Goal: Task Accomplishment & Management: Complete application form

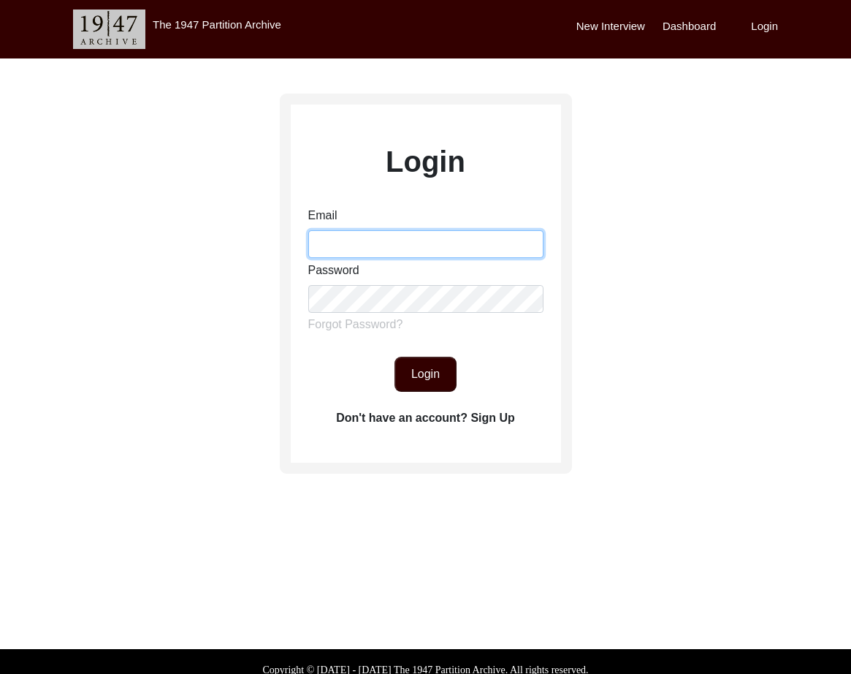
click at [383, 257] on input "Email" at bounding box center [425, 244] width 235 height 28
type input "[EMAIL_ADDRESS][DOMAIN_NAME]"
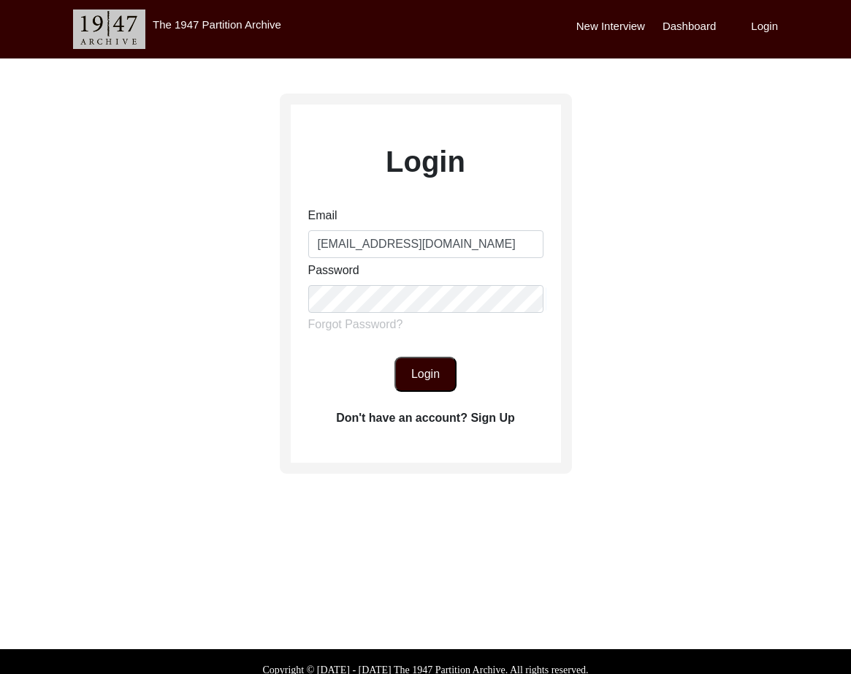
click at [430, 375] on button "Login" at bounding box center [426, 374] width 62 height 35
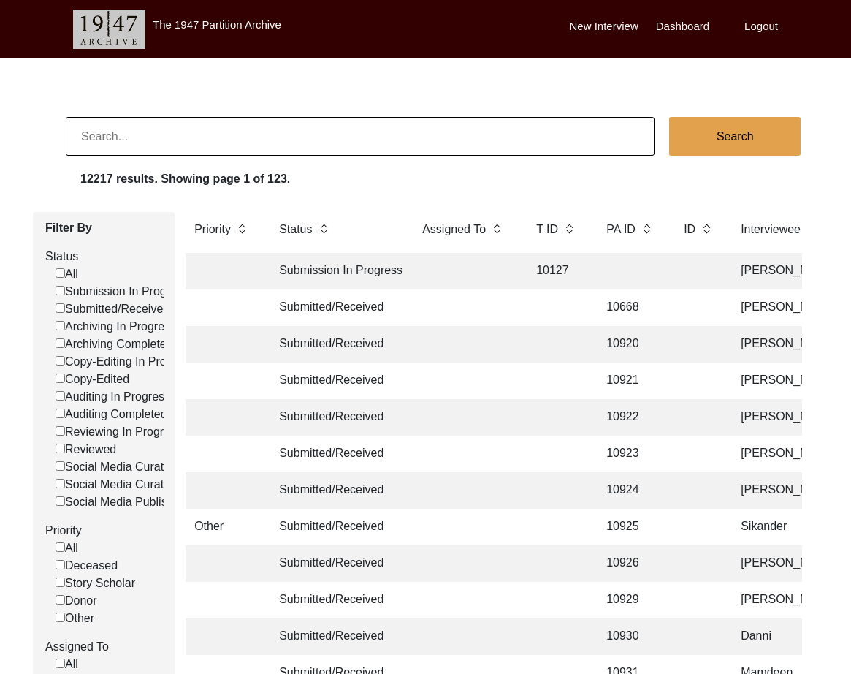
click at [374, 140] on input at bounding box center [360, 136] width 589 height 39
type input "13338"
checkbox input "false"
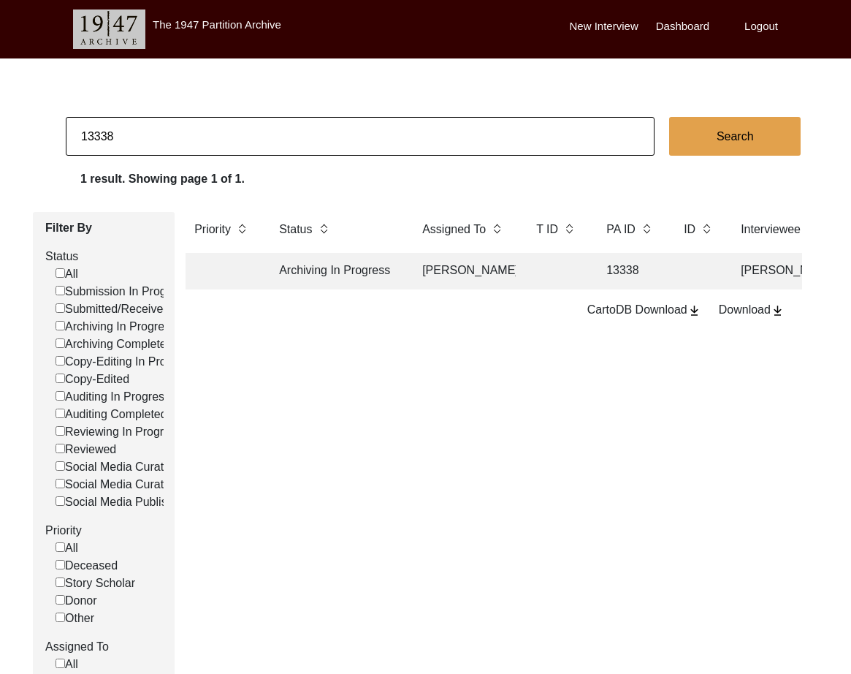
click at [580, 281] on td at bounding box center [557, 271] width 58 height 37
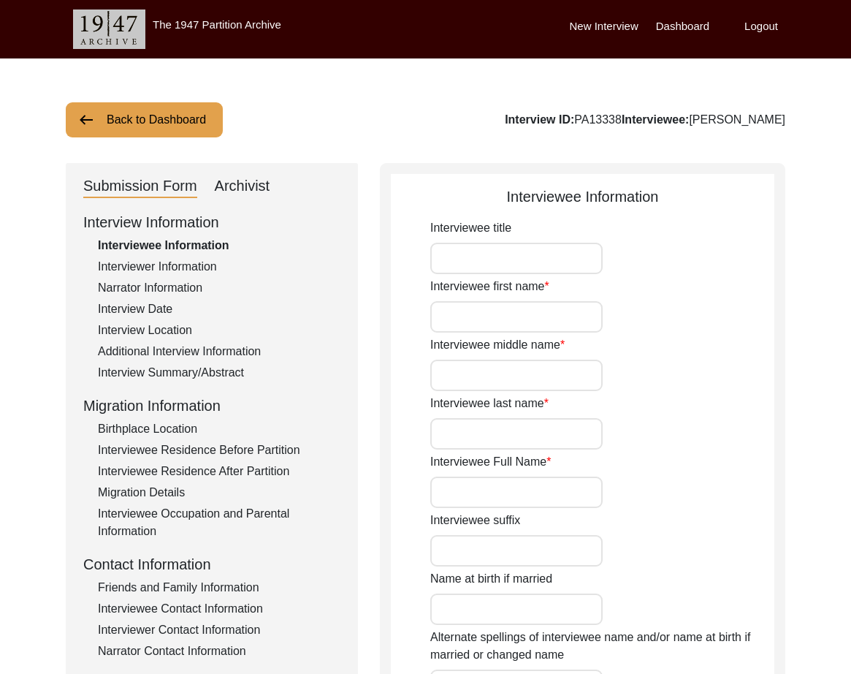
type input "Mrs."
type input "[PERSON_NAME]"
type input "n/a"
type input "[PERSON_NAME]"
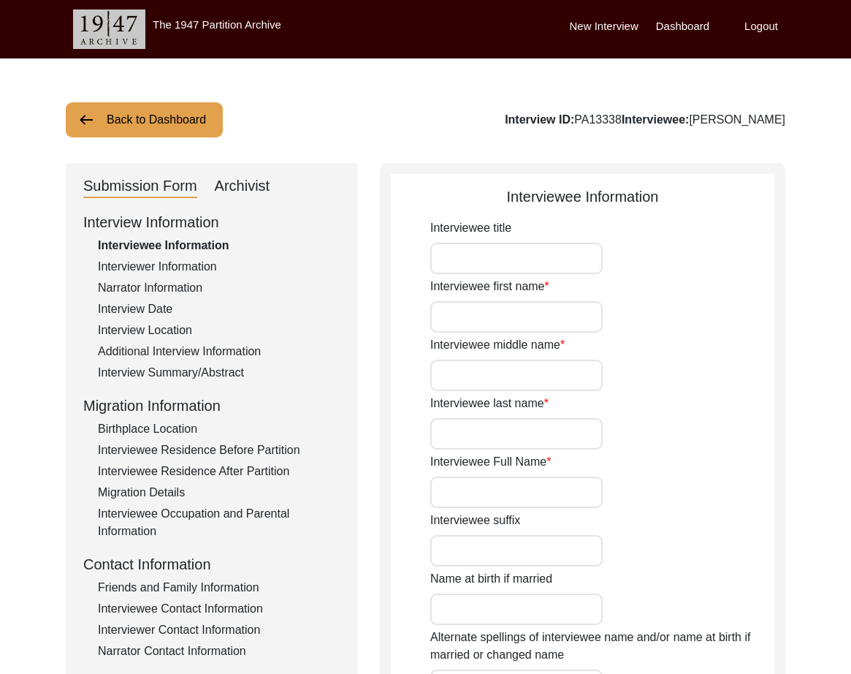
type input "[DATE]"
type input "84"
type input "[DEMOGRAPHIC_DATA]"
type input "Bengali"
type input "[DEMOGRAPHIC_DATA]"
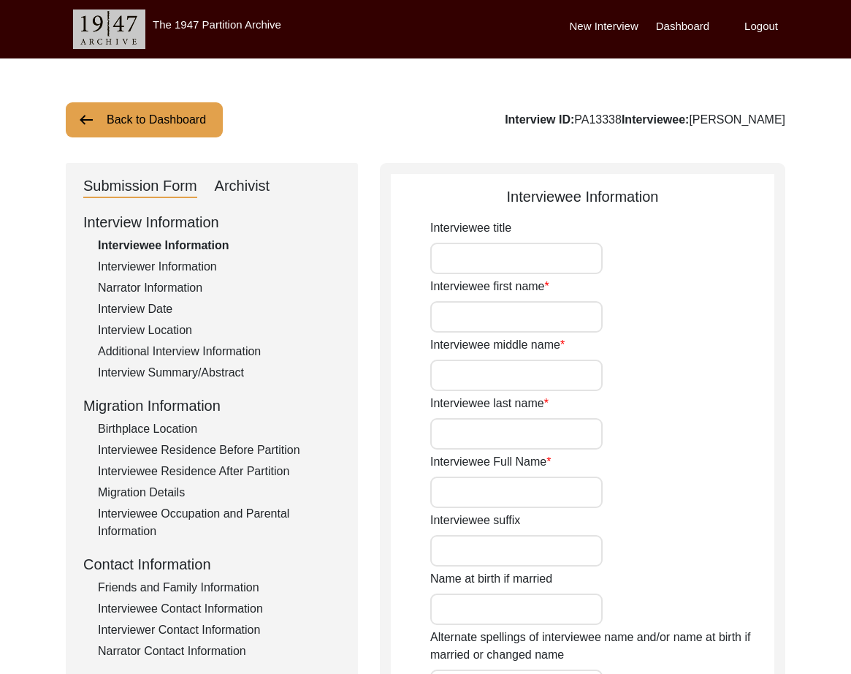
type input "Bengali"
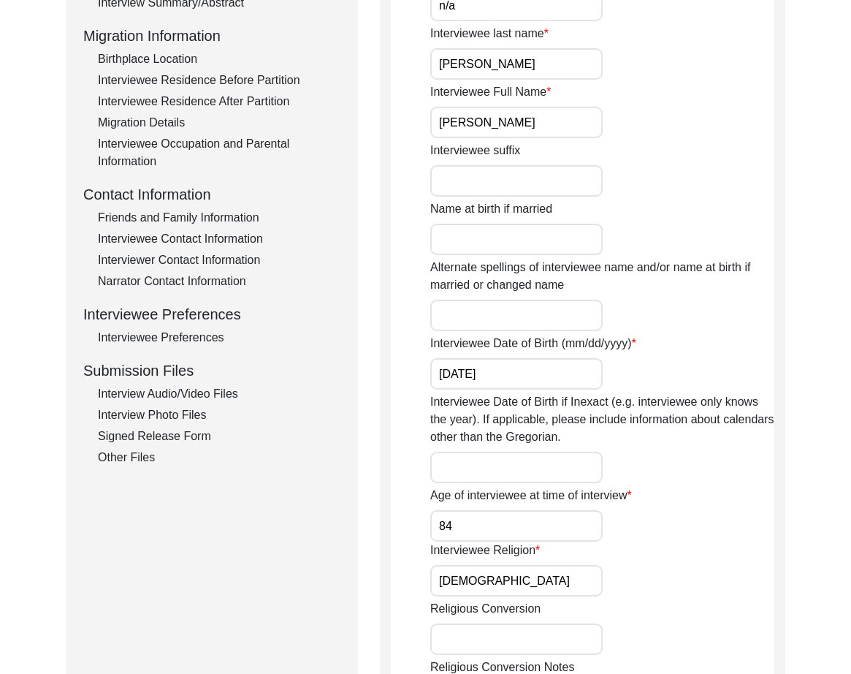
scroll to position [373, 0]
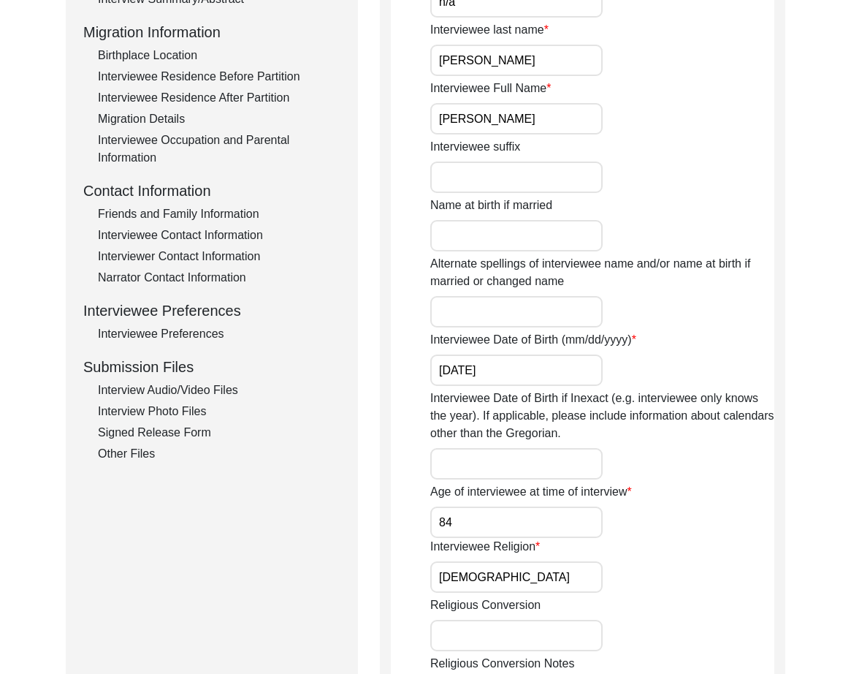
click at [230, 393] on div "Interview Audio/Video Files" at bounding box center [219, 390] width 243 height 18
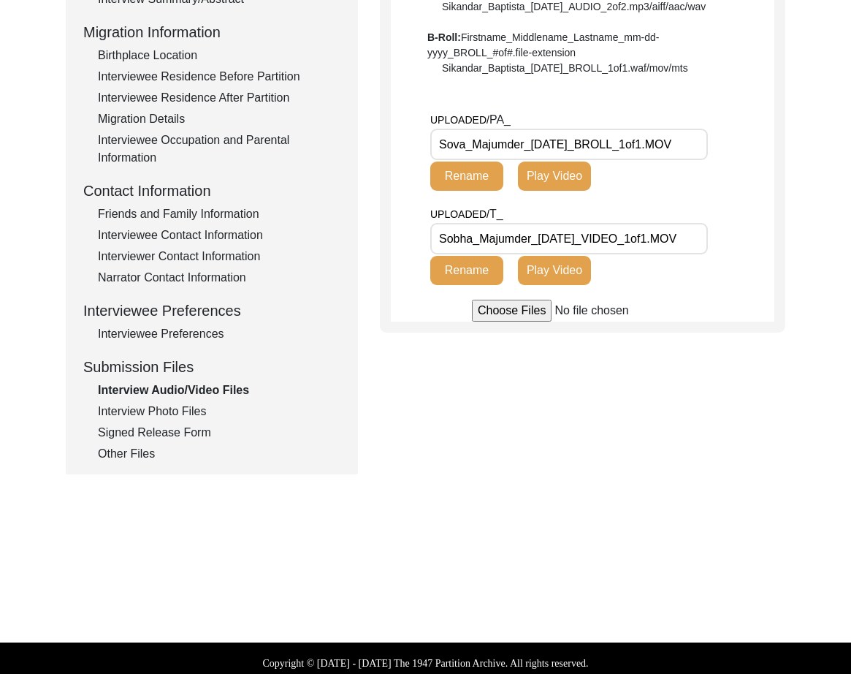
drag, startPoint x: 525, startPoint y: 143, endPoint x: 427, endPoint y: 141, distance: 98.7
click at [427, 141] on app-file-uploader "UPLOADED/ PA_ Sova_Majumder_[DATE]_BROLL_1of1.MOV Rename Play Video UPLOADED/ T…" at bounding box center [583, 216] width 384 height 210
click at [164, 414] on div "Interview Photo Files" at bounding box center [219, 412] width 243 height 18
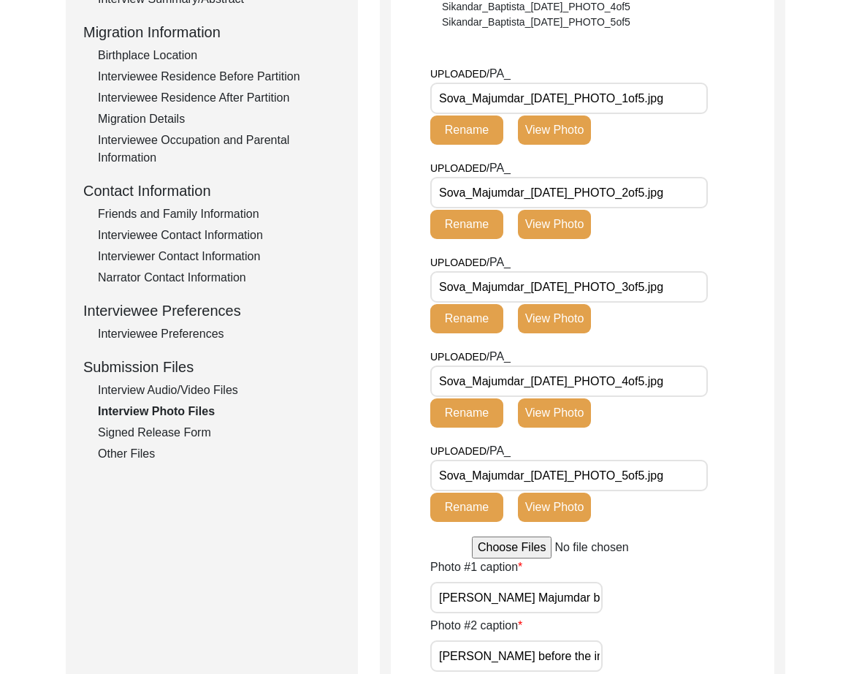
click at [224, 388] on div "Interview Audio/Video Files" at bounding box center [219, 390] width 243 height 18
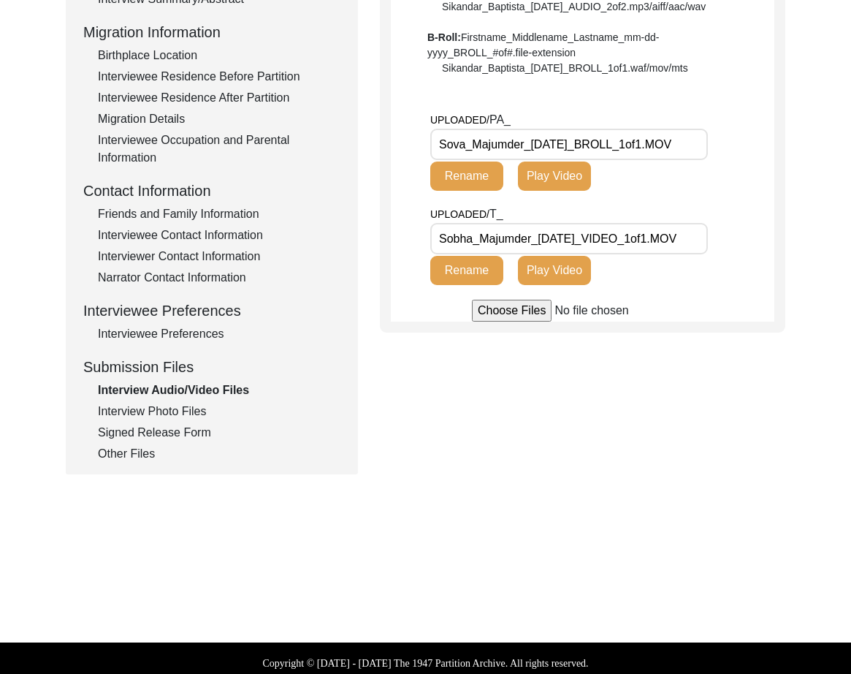
click at [200, 403] on div "Interview Photo Files" at bounding box center [219, 412] width 243 height 18
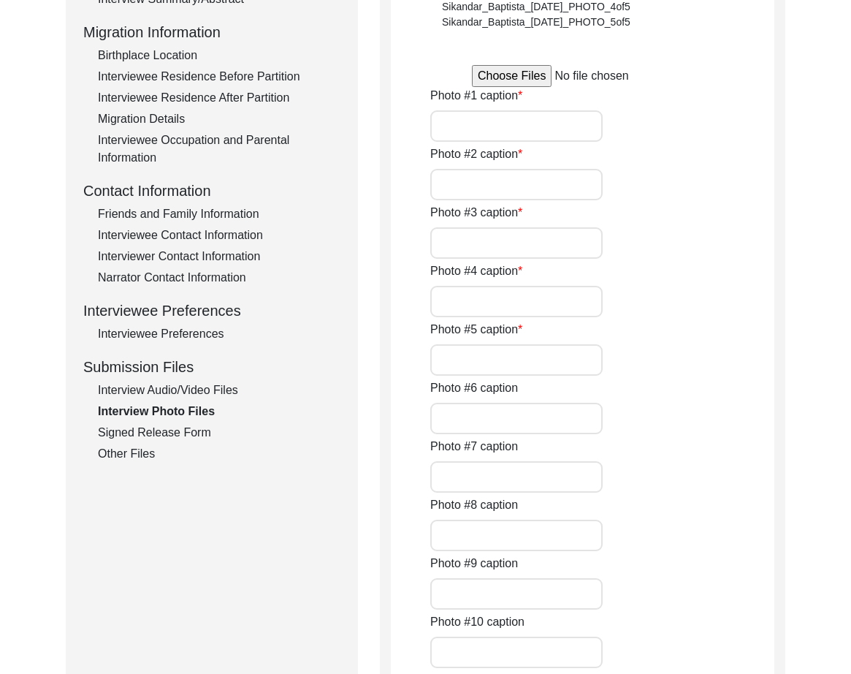
type input "[PERSON_NAME] Majumdar before the interview"
type input "[PERSON_NAME] before the interview"
type input "Young [PERSON_NAME] with her sisters"
type input "Television counter"
type input "[PERSON_NAME] after the interview"
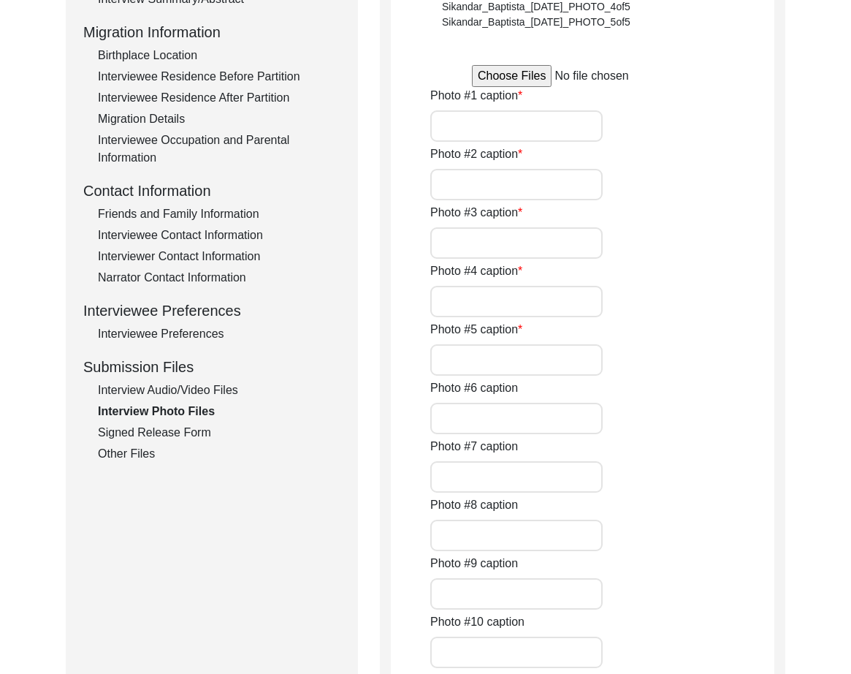
type input "1"
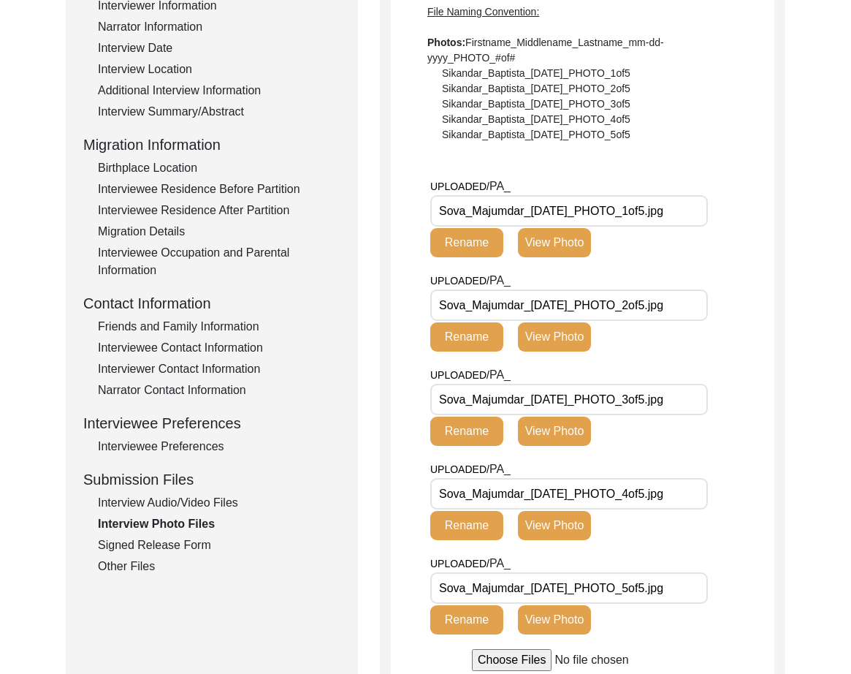
scroll to position [0, 0]
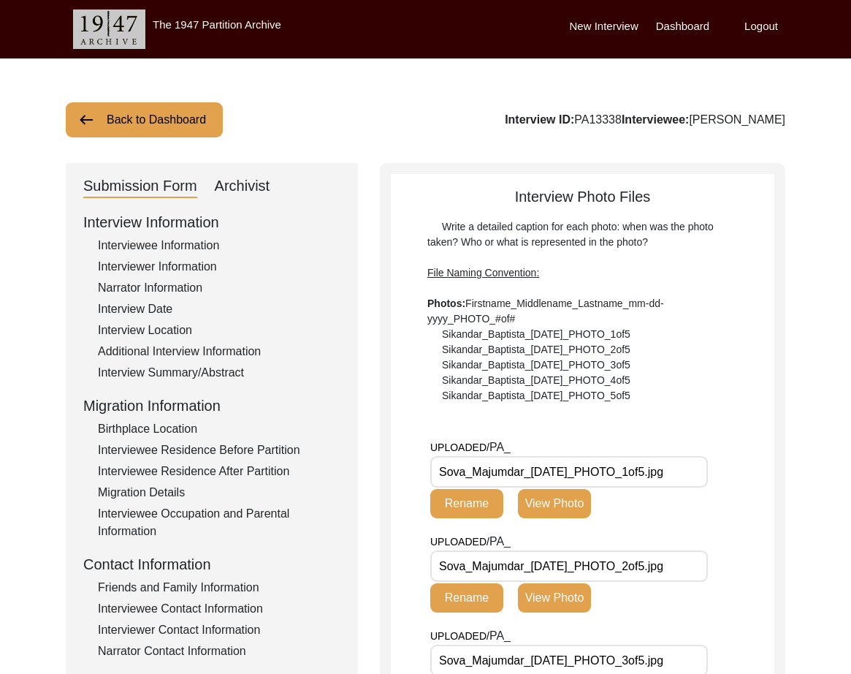
click at [224, 182] on div "Archivist" at bounding box center [243, 186] width 56 height 23
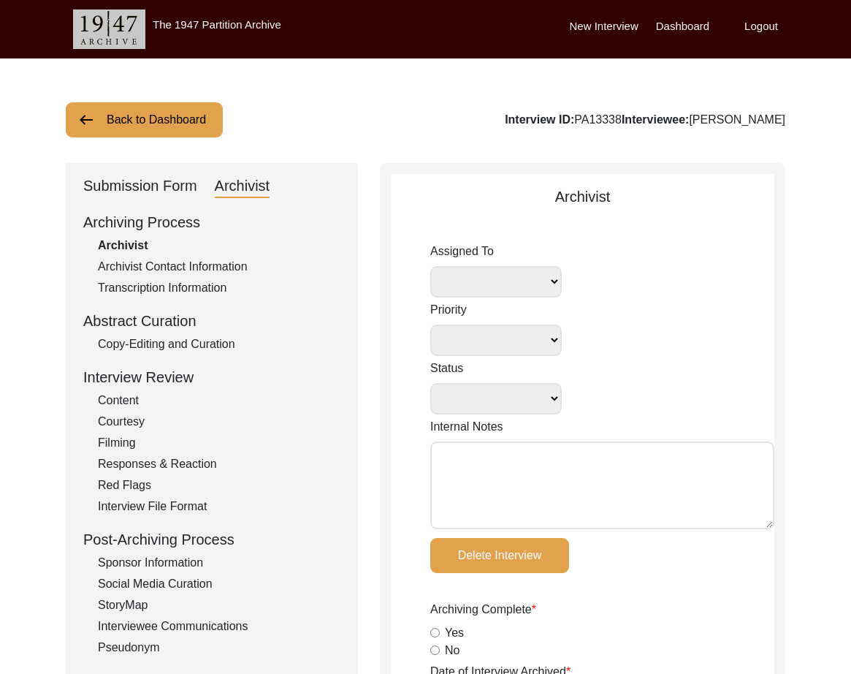
select select
select select "Archiving In Progress"
type textarea "[DATE] [GEOGRAPHIC_DATA]: Assigned to Brianna to archive. Due [DATE]. When arch…"
radio input "true"
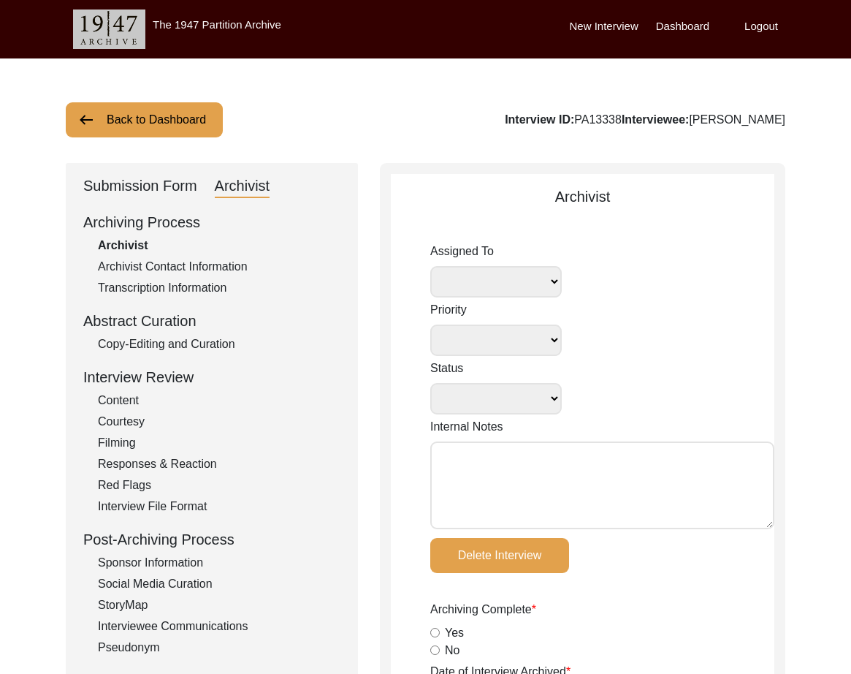
type input "[DATE]"
type textarea "Loremi 80, 4107 Dolorsi: Ametcons. A-elit seddo ei te incidid. Utla-etdo magna …"
radio input "true"
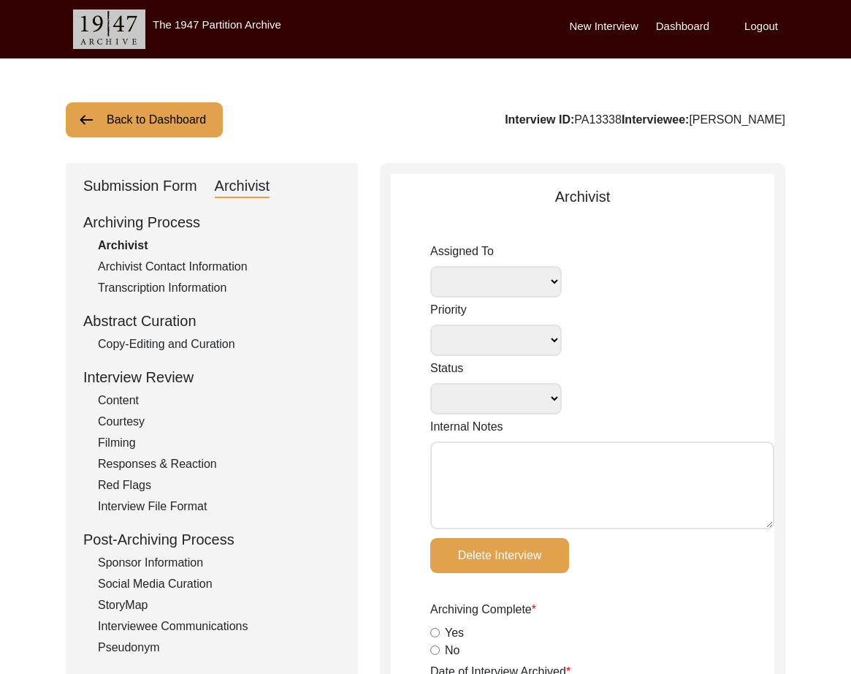
radio input "true"
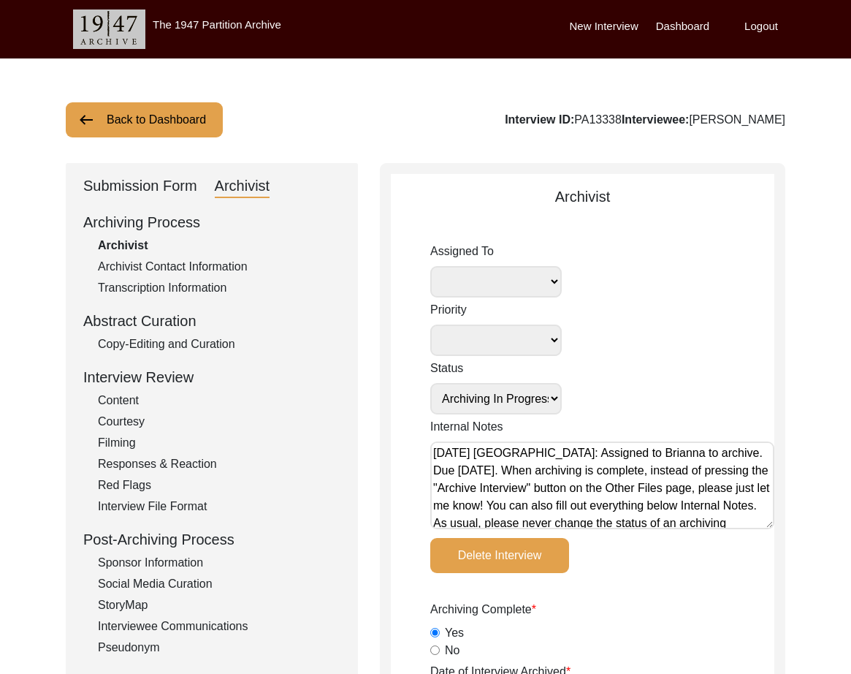
select select "507"
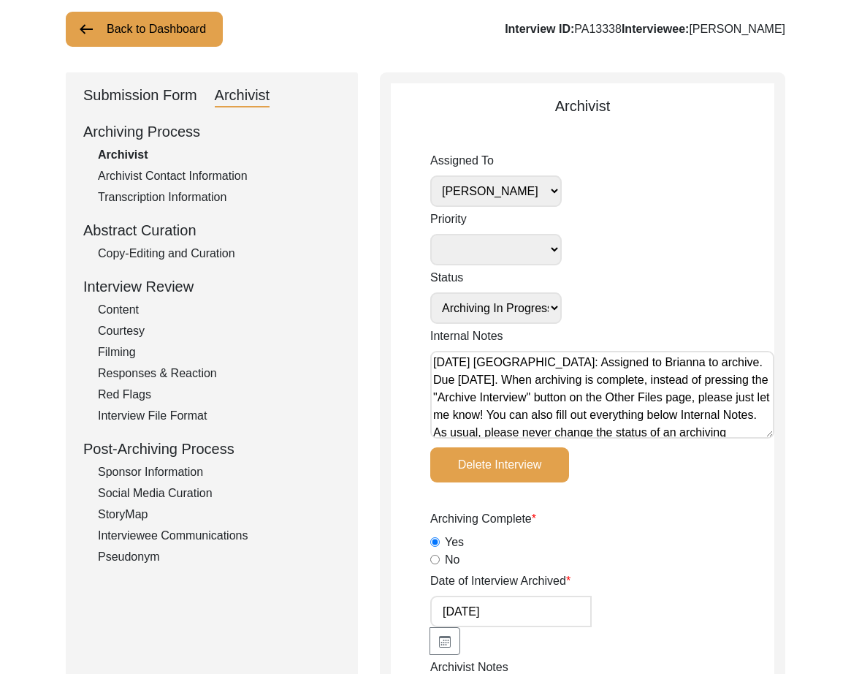
scroll to position [93, 0]
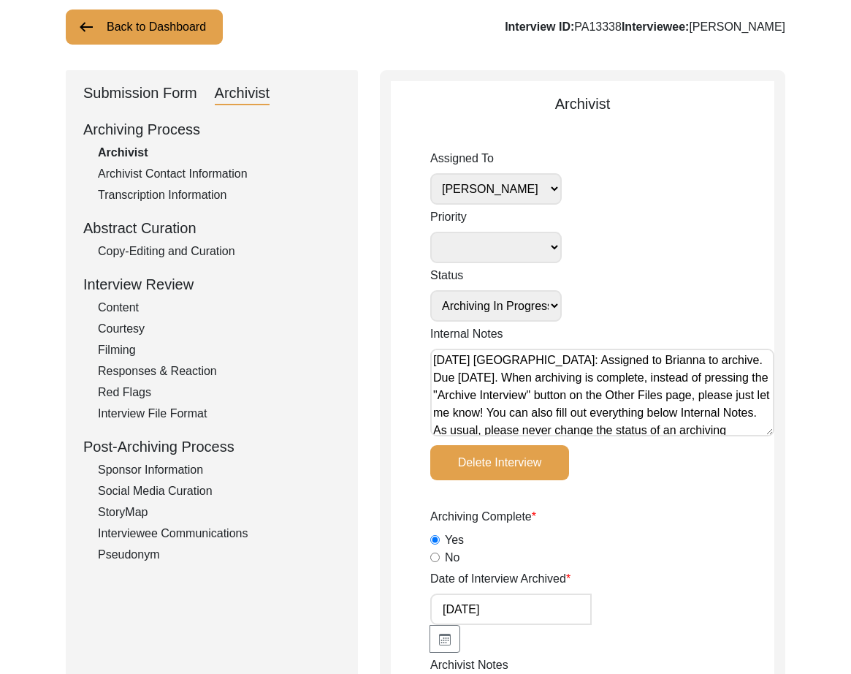
drag, startPoint x: 111, startPoint y: 87, endPoint x: 172, endPoint y: 104, distance: 63.6
click at [111, 87] on div "Submission Form" at bounding box center [140, 93] width 114 height 23
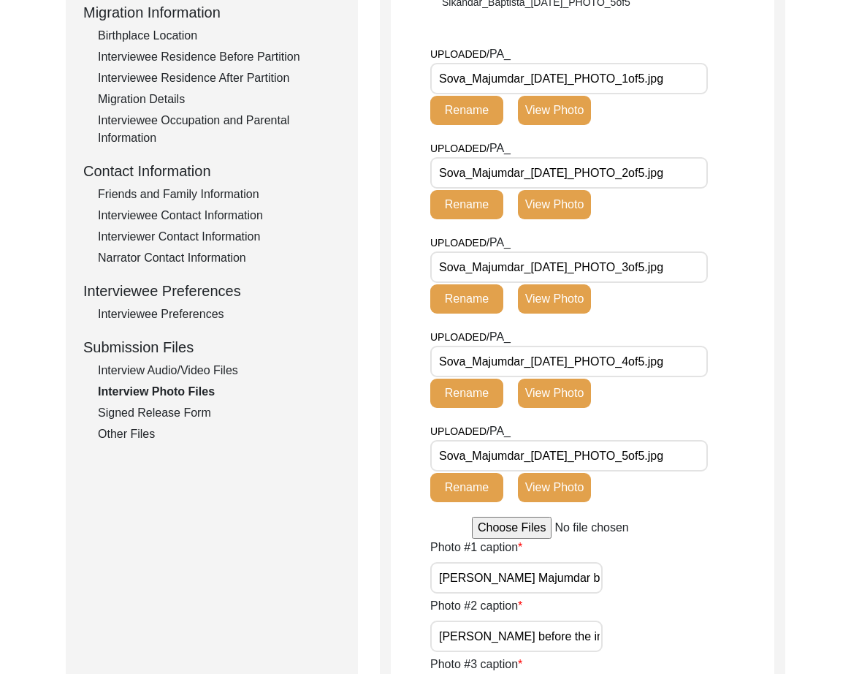
scroll to position [395, 0]
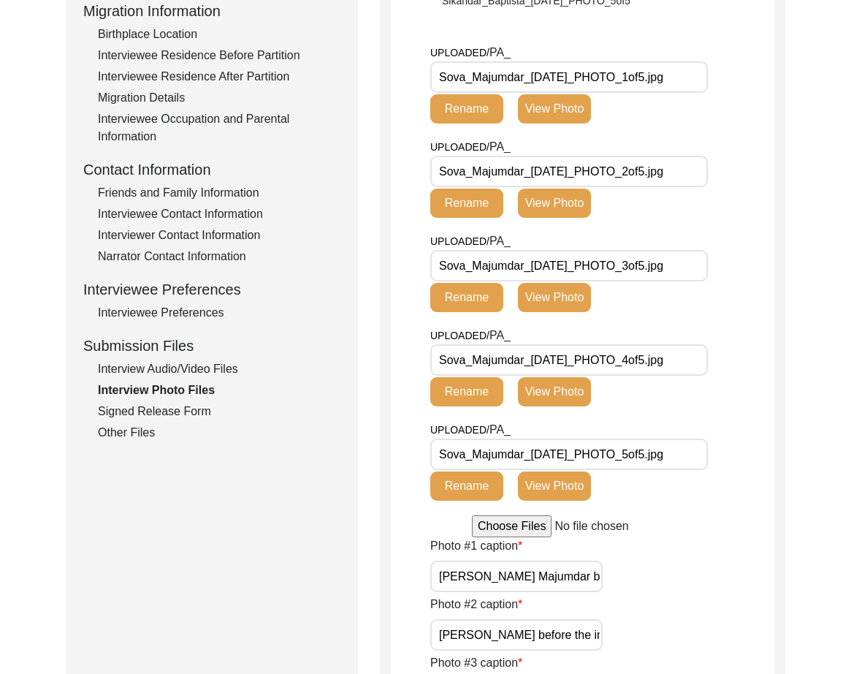
click at [147, 364] on div "Interview Audio/Video Files" at bounding box center [219, 369] width 243 height 18
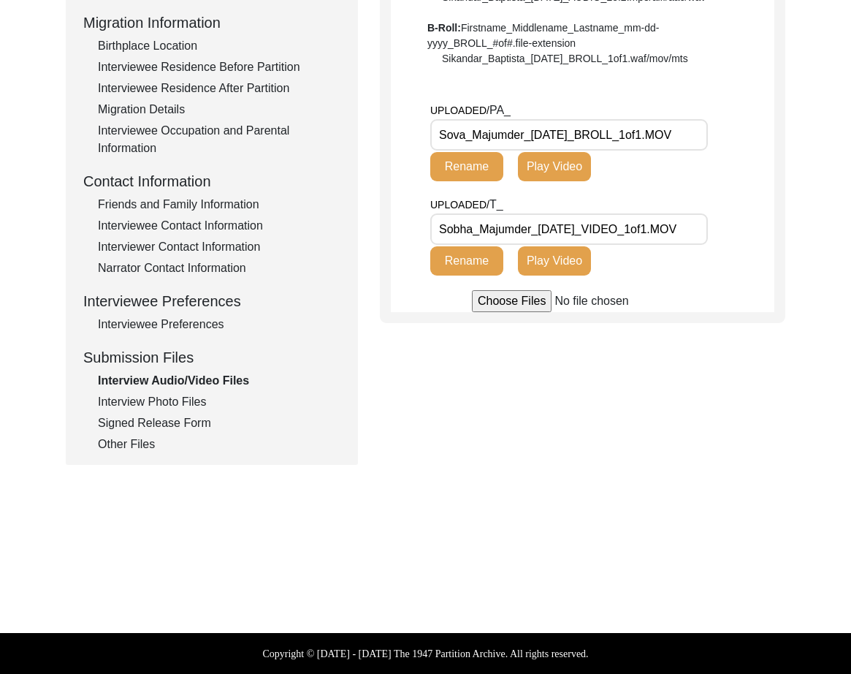
click at [519, 132] on input "Sova_Majumder_[DATE]_BROLL_1of1.MOV" at bounding box center [569, 134] width 278 height 31
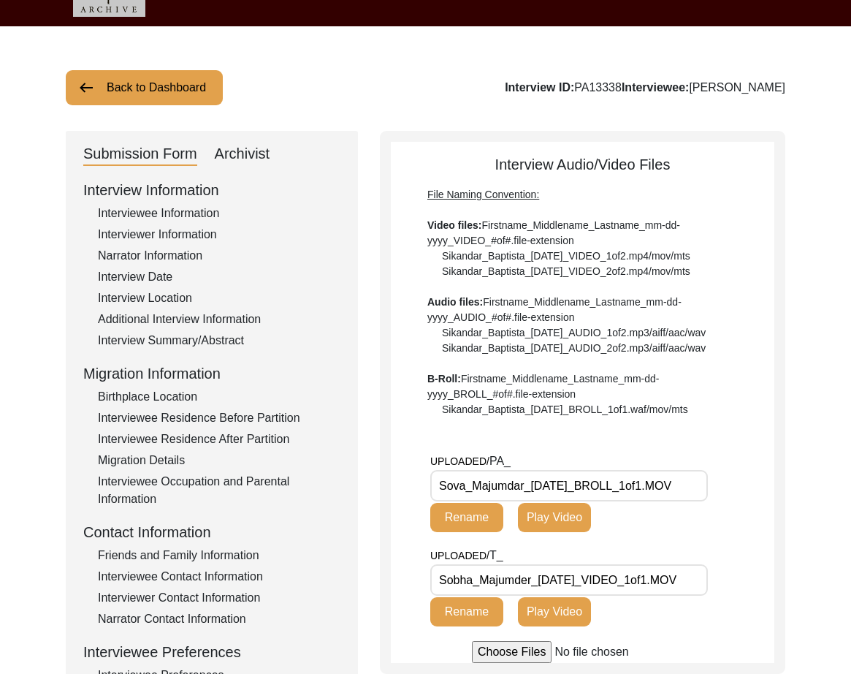
scroll to position [34, 0]
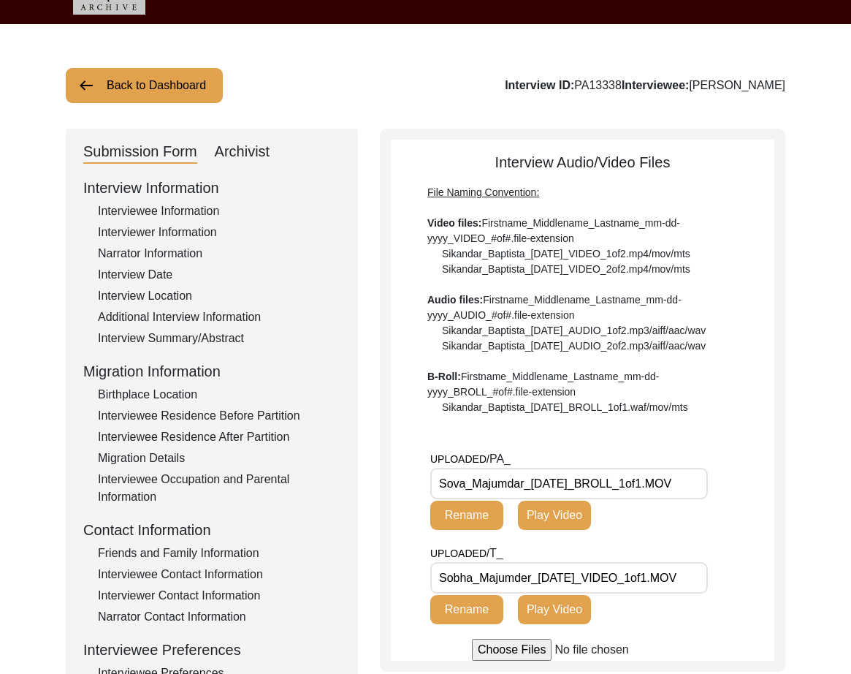
type input "Sova_Majumdar_[DATE]_BROLL_1of1.MOV"
drag, startPoint x: 164, startPoint y: 200, endPoint x: 161, endPoint y: 208, distance: 8.6
click at [164, 200] on div "Interview Information Interviewee Information Interviewer Information Narrator …" at bounding box center [211, 489] width 257 height 625
click at [161, 208] on div "Interviewee Information" at bounding box center [219, 211] width 243 height 18
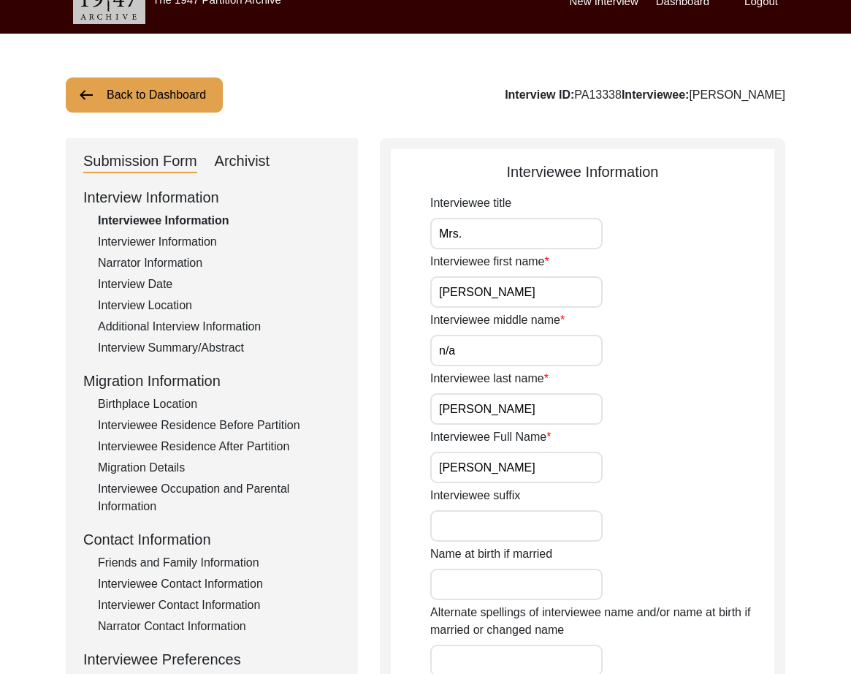
scroll to position [0, 0]
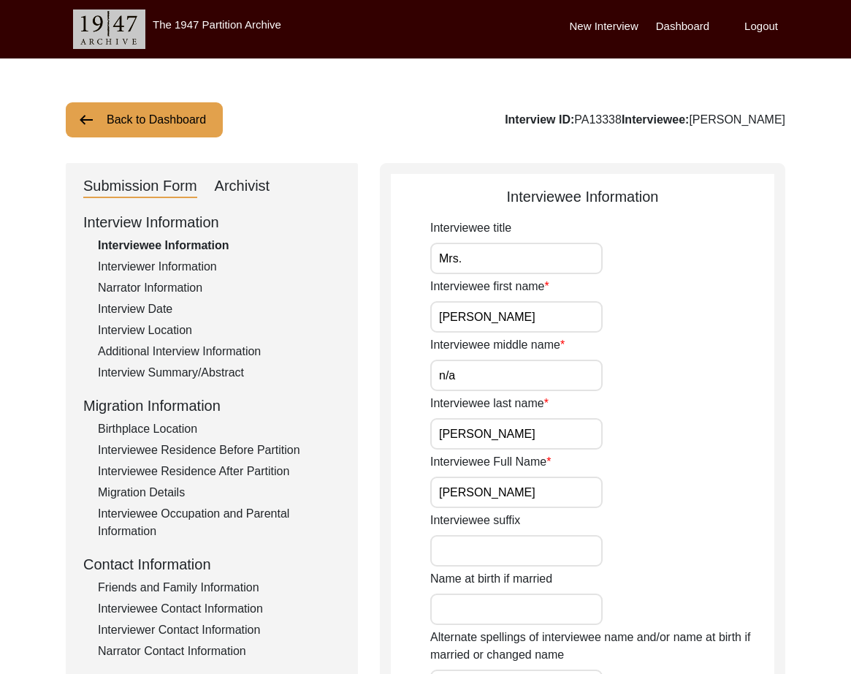
click at [257, 189] on div "Archivist" at bounding box center [243, 186] width 56 height 23
select select "507"
select select "Archiving In Progress"
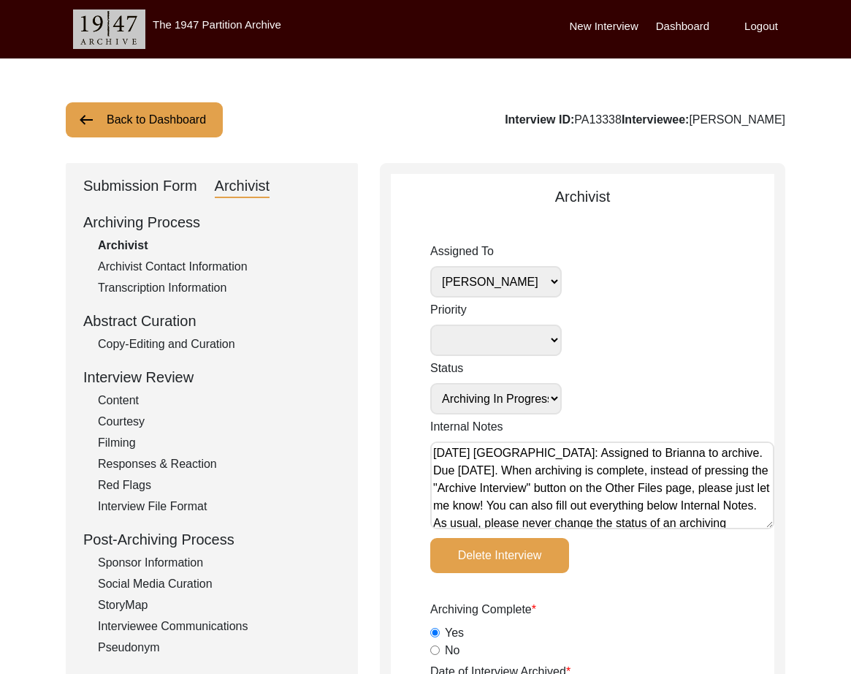
click at [548, 278] on select "[PERSON_NAME] [PERSON_NAME] archivist [PERSON_NAME] [PERSON_NAME]" at bounding box center [496, 281] width 132 height 31
select select
click at [430, 266] on select "[PERSON_NAME] [PERSON_NAME] archivist [PERSON_NAME] [PERSON_NAME]" at bounding box center [496, 281] width 132 height 31
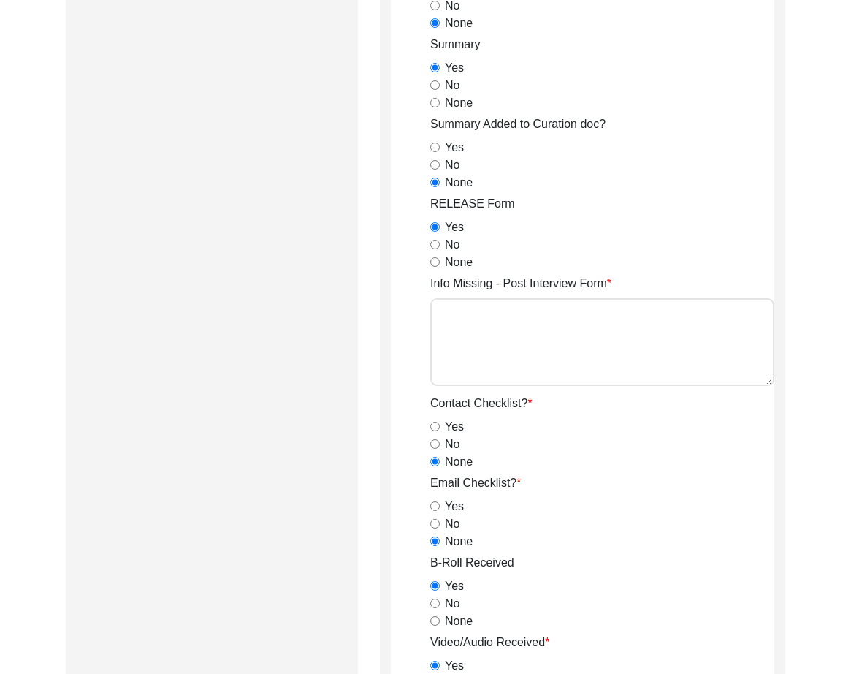
scroll to position [2510, 0]
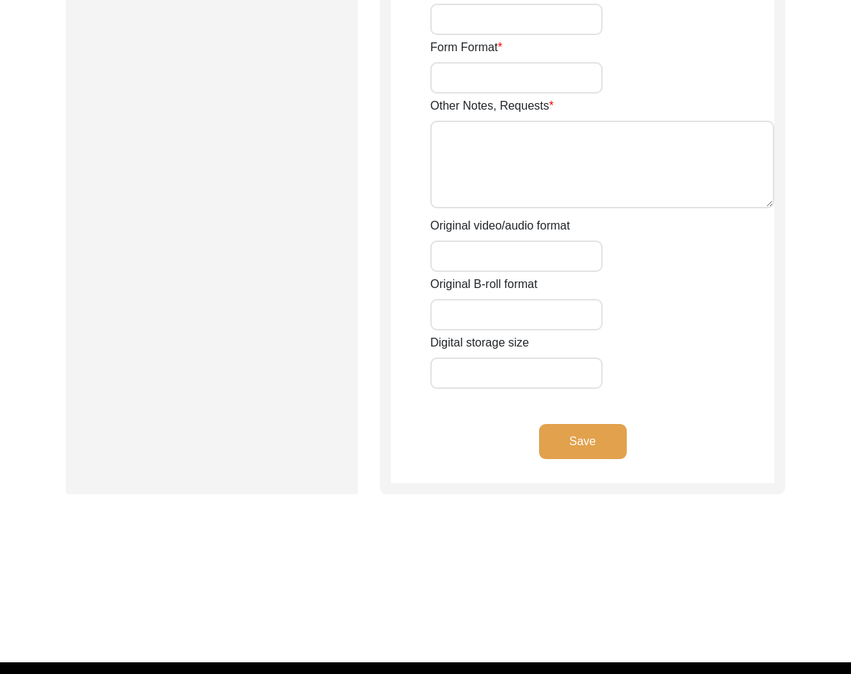
click at [572, 424] on button "Save" at bounding box center [583, 441] width 88 height 35
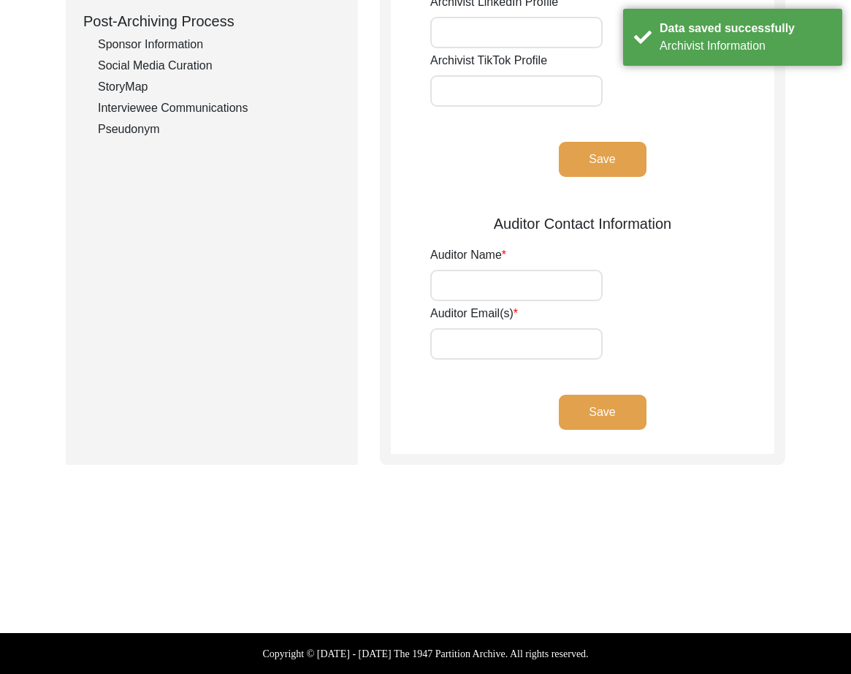
scroll to position [0, 0]
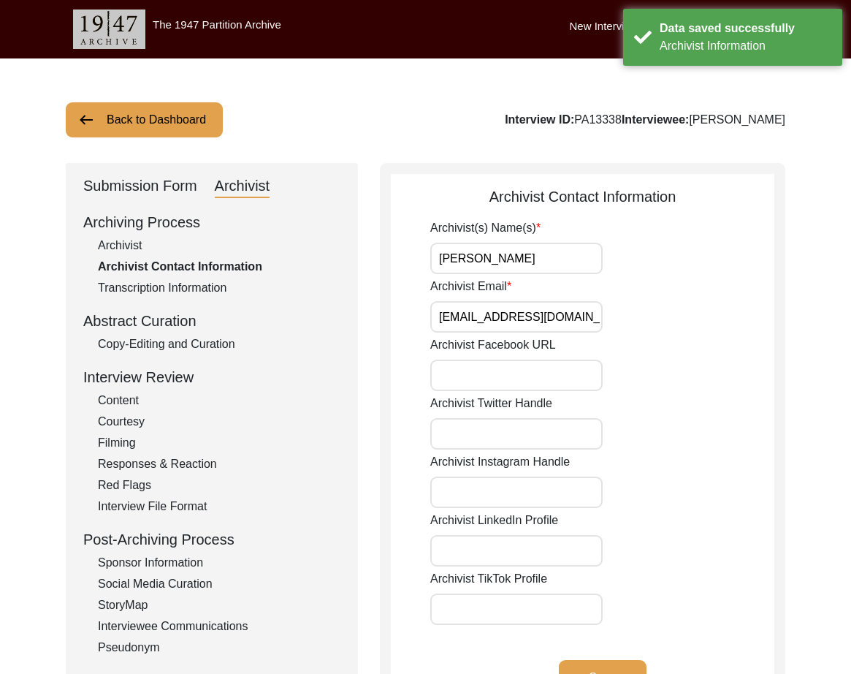
click at [138, 117] on button "Back to Dashboard" at bounding box center [144, 119] width 157 height 35
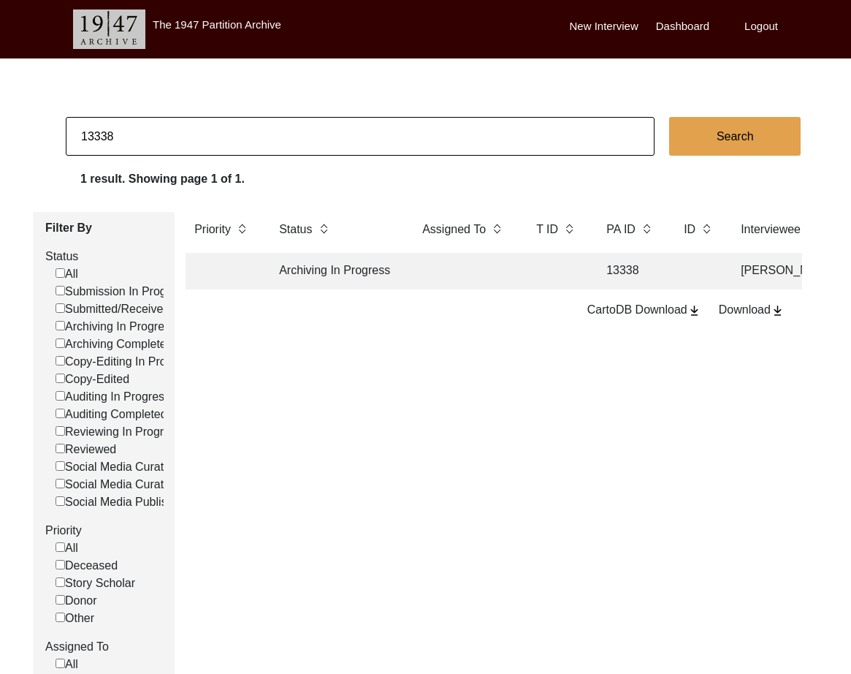
click at [106, 135] on input "13338" at bounding box center [360, 136] width 589 height 39
type input "13248"
checkbox input "false"
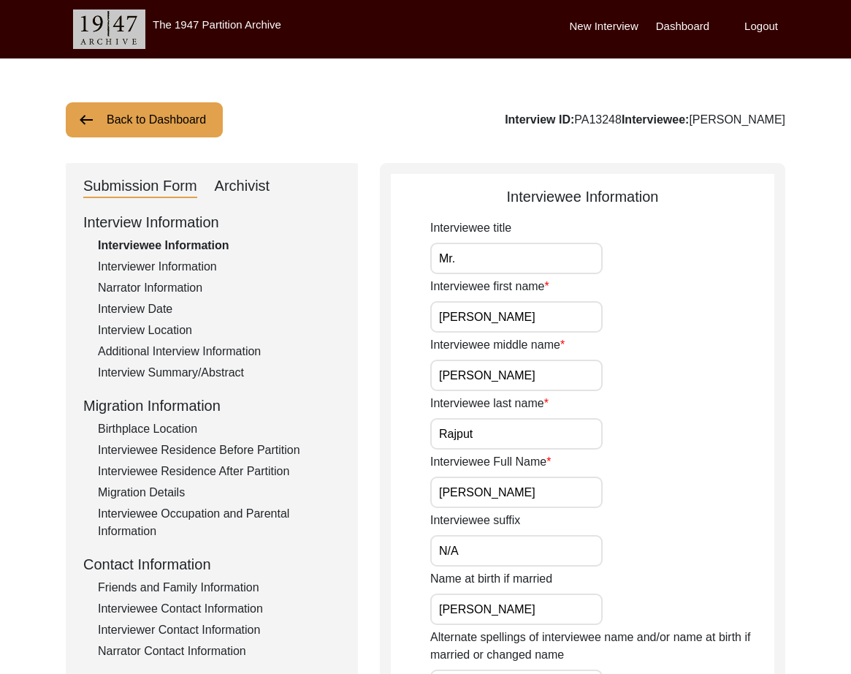
click at [243, 178] on div "Archivist" at bounding box center [243, 186] width 56 height 23
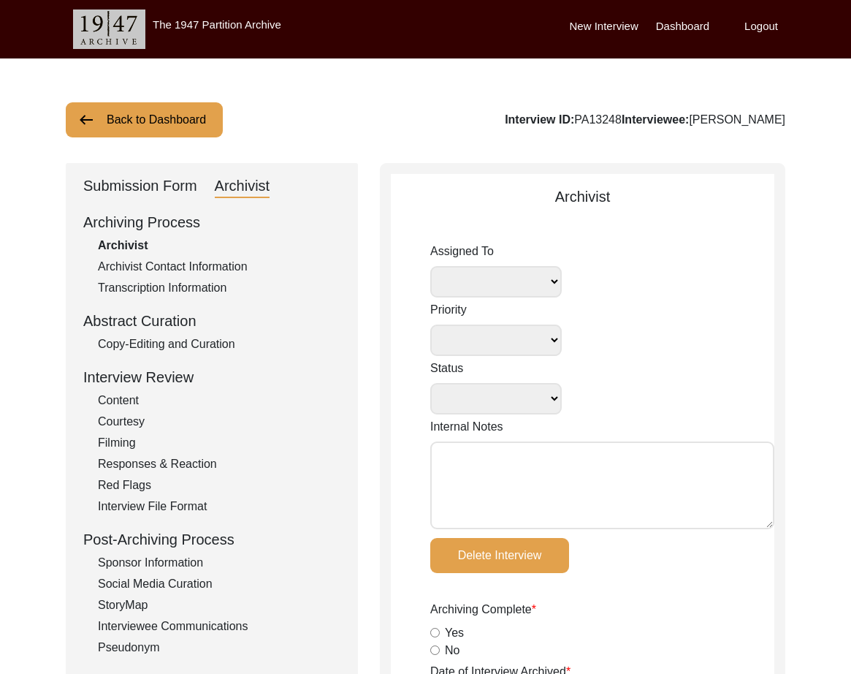
select select
select select "Archiving In Progress"
type textarea "[DATE] [GEOGRAPHIC_DATA]: Ressigning to [PERSON_NAME] to archive. Due [DATE]. W…"
radio input "true"
type input "[DATE]"
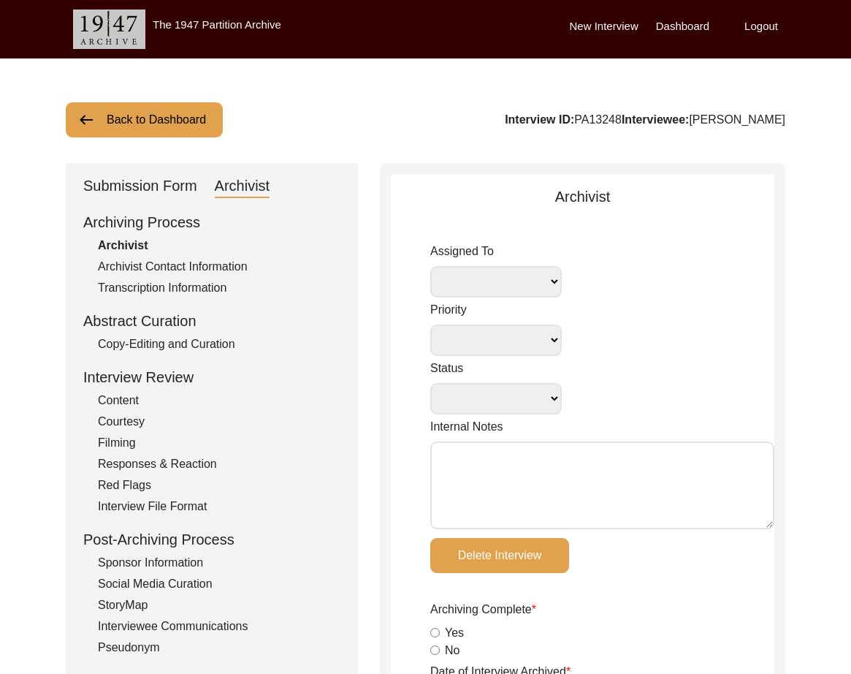
type textarea "[DATE] [PERSON_NAME]: Archived. Meta-data previously edited by [PERSON_NAME], b…"
radio input "true"
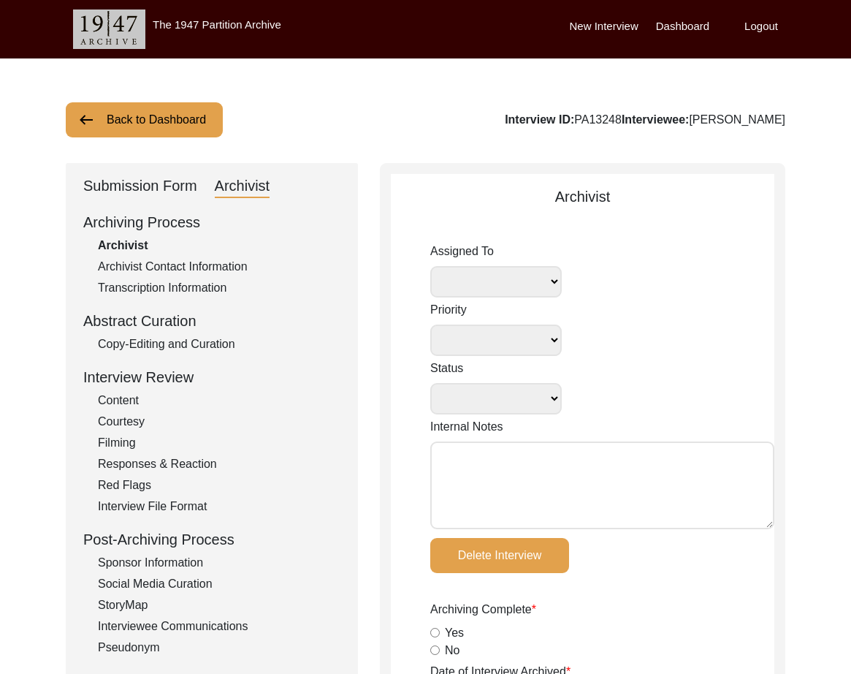
radio input "true"
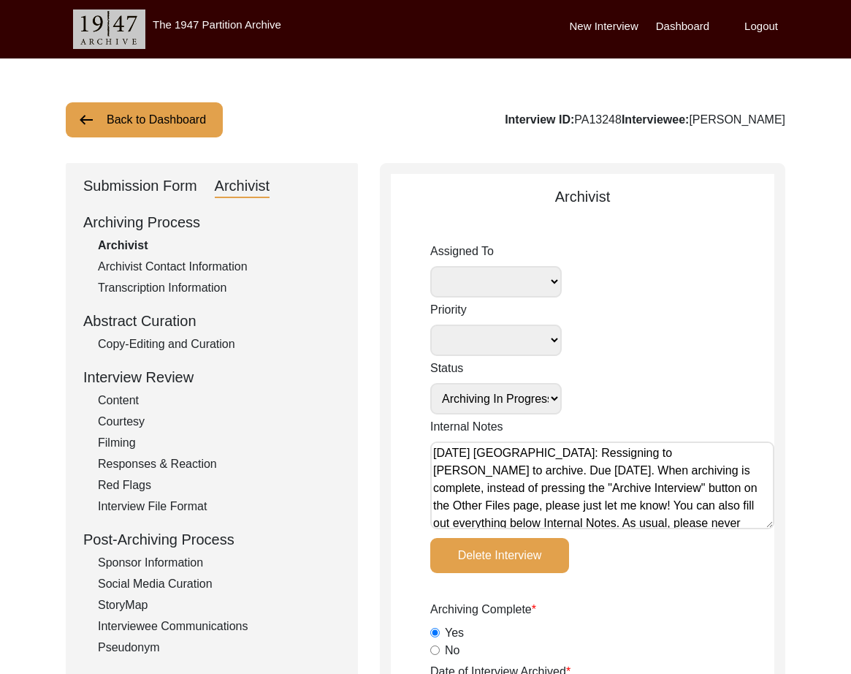
click at [511, 280] on select "[PERSON_NAME] [PERSON_NAME] archivist [PERSON_NAME] [PERSON_NAME]" at bounding box center [496, 281] width 132 height 31
select select "507"
click at [430, 266] on select "[PERSON_NAME] [PERSON_NAME] archivist [PERSON_NAME] [PERSON_NAME]" at bounding box center [496, 281] width 132 height 31
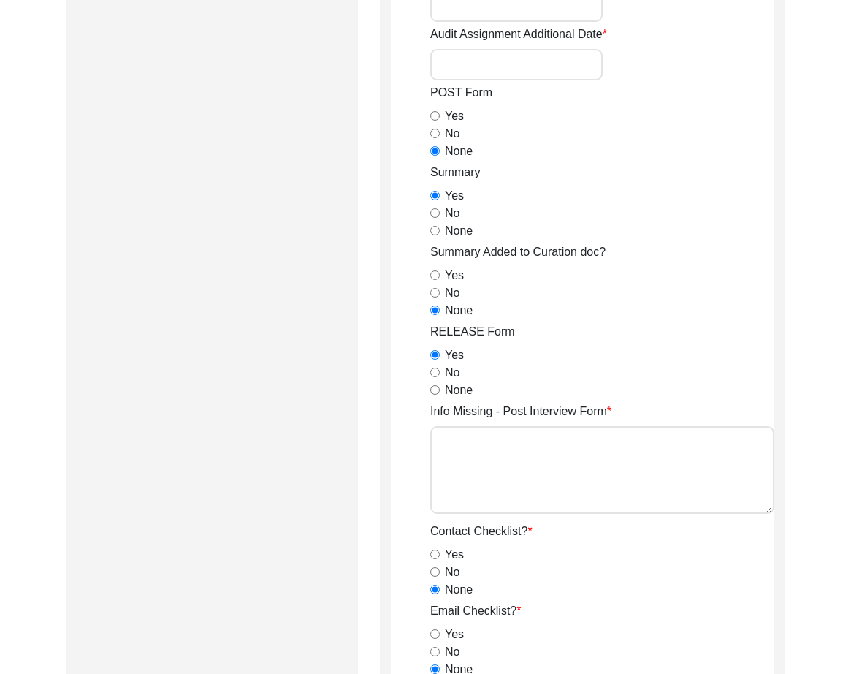
scroll to position [2510, 0]
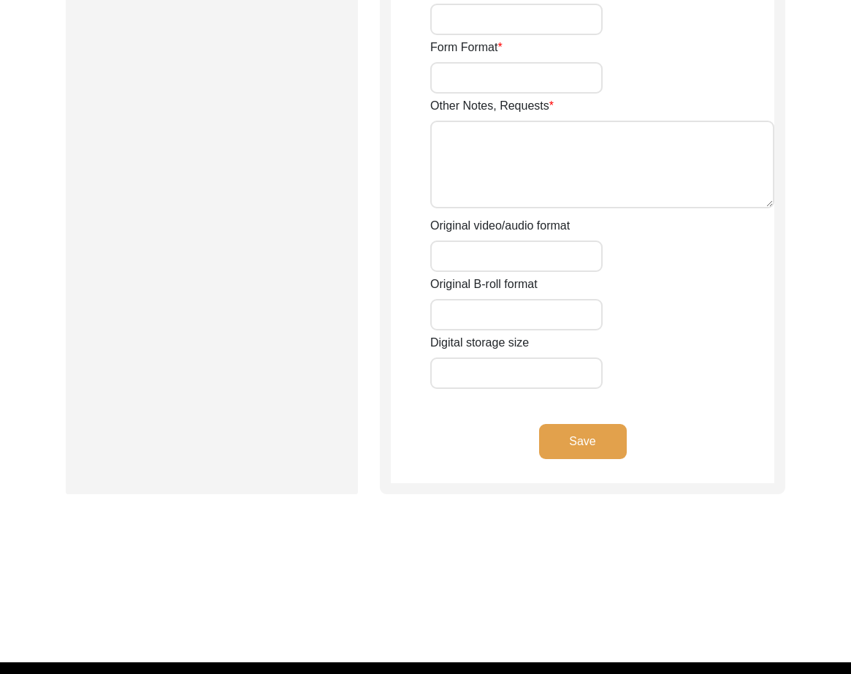
click at [562, 424] on button "Save" at bounding box center [583, 441] width 88 height 35
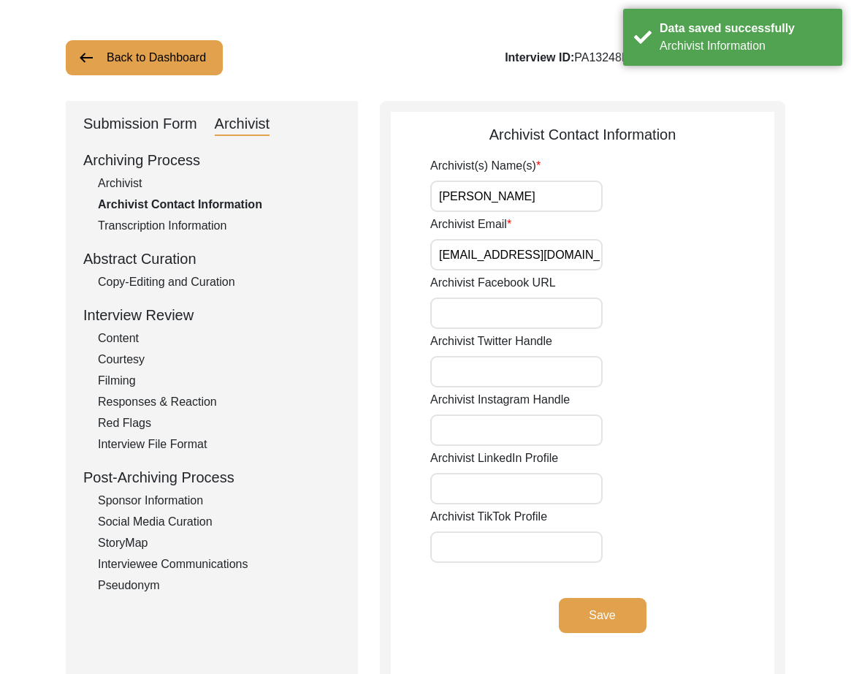
scroll to position [0, 0]
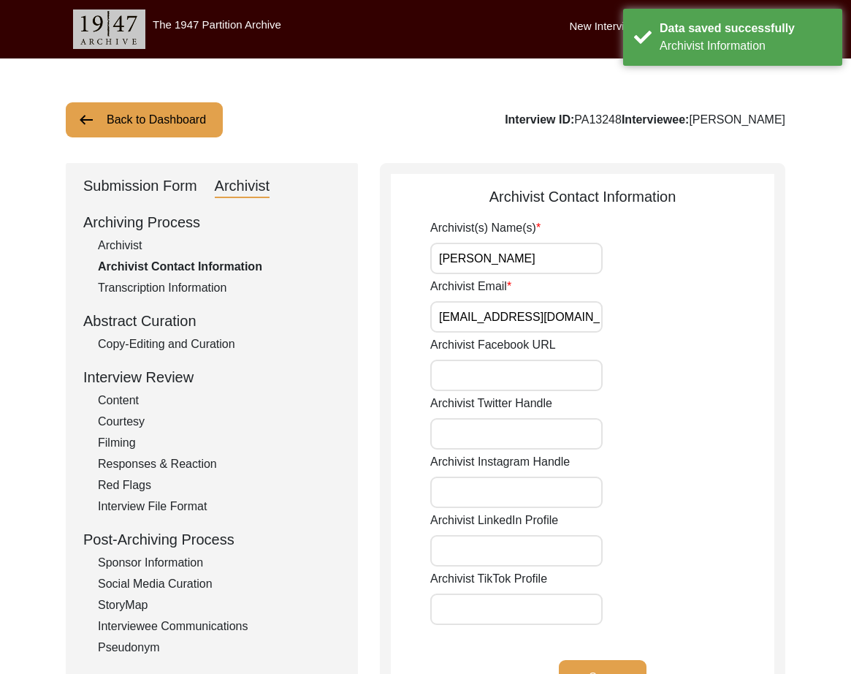
click at [145, 185] on div "Submission Form" at bounding box center [140, 186] width 114 height 23
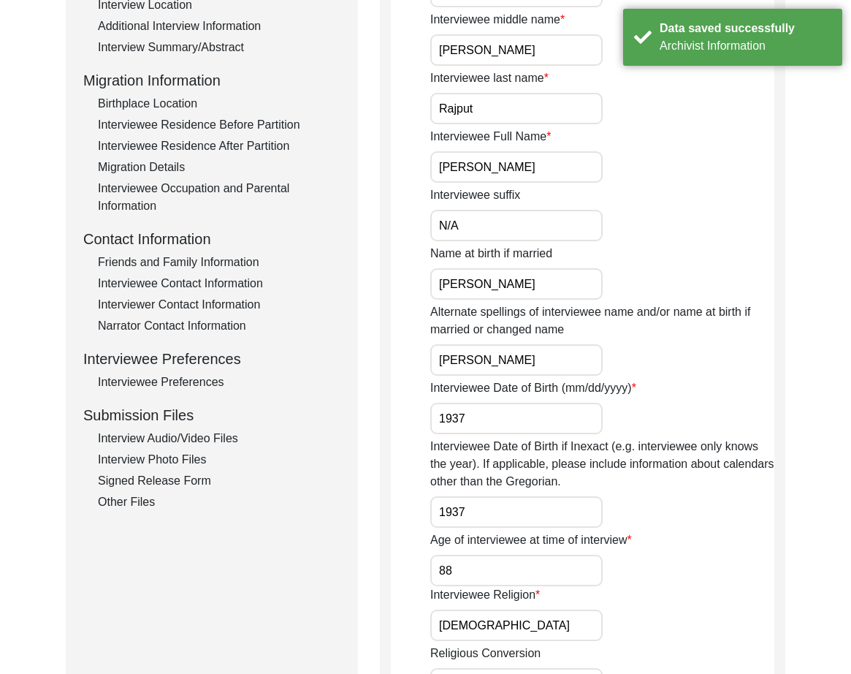
scroll to position [332, 0]
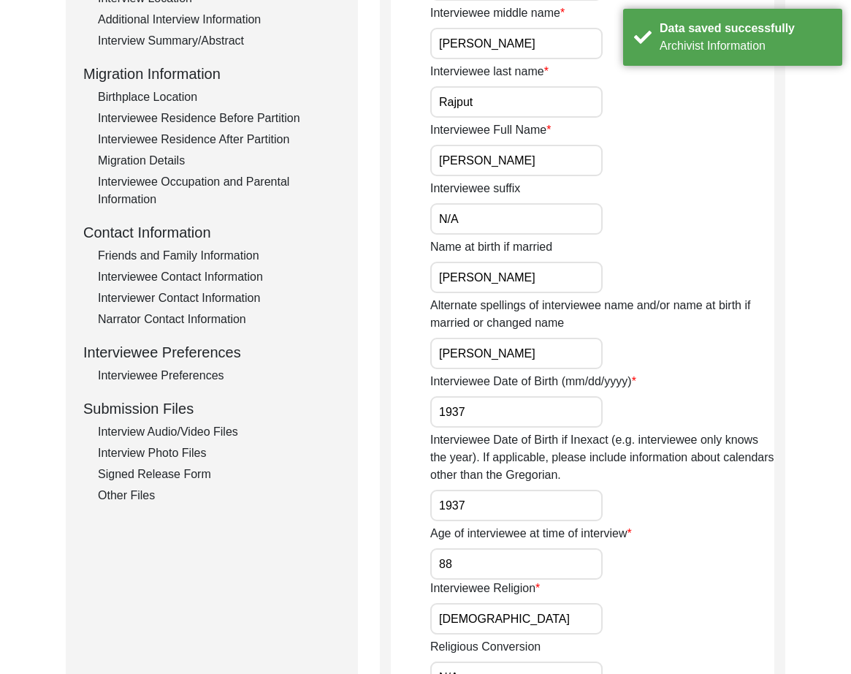
click at [216, 425] on div "Interview Audio/Video Files" at bounding box center [219, 432] width 243 height 18
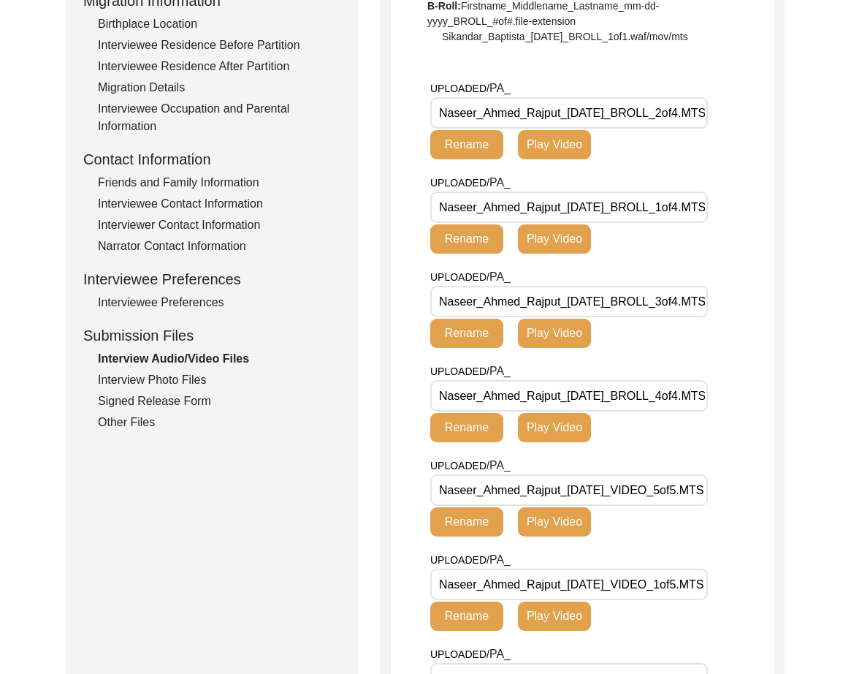
scroll to position [409, 0]
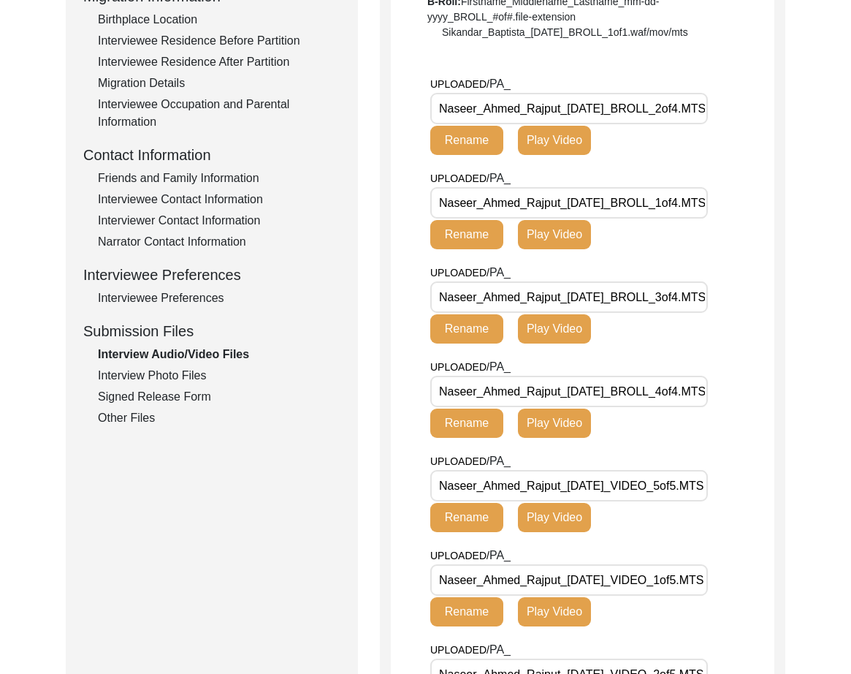
drag, startPoint x: 561, startPoint y: 107, endPoint x: 270, endPoint y: 96, distance: 291.1
click at [270, 96] on div "Submission Form Archivist Interview Information Interviewee Information Intervi…" at bounding box center [426, 355] width 720 height 1203
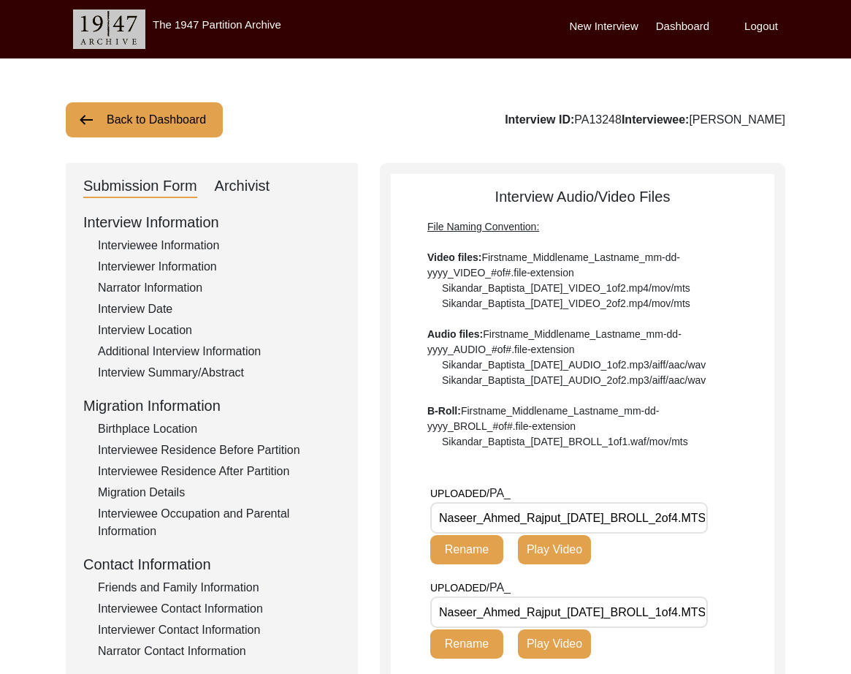
click at [758, 28] on label "Logout" at bounding box center [762, 26] width 34 height 17
